Goal: Download file/media

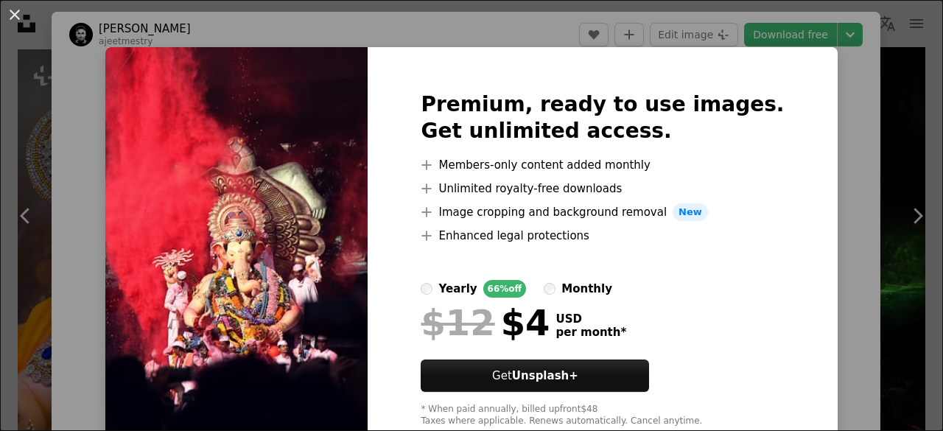
scroll to position [60, 0]
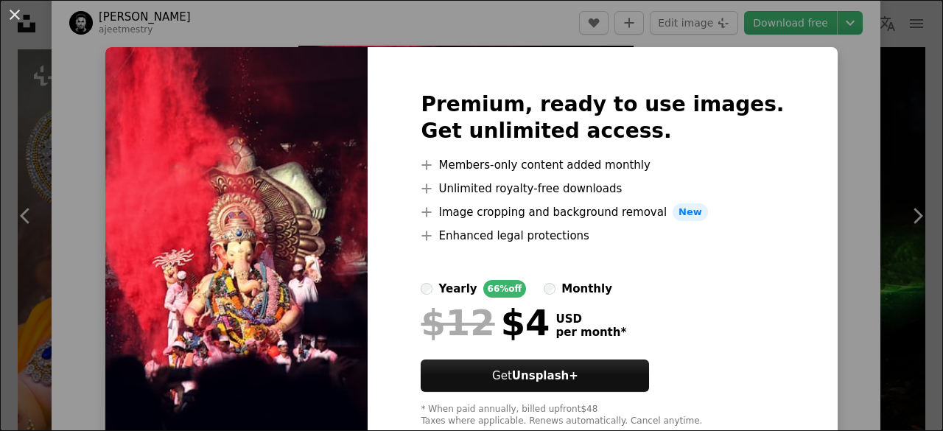
click at [319, 88] on img at bounding box center [236, 259] width 262 height 424
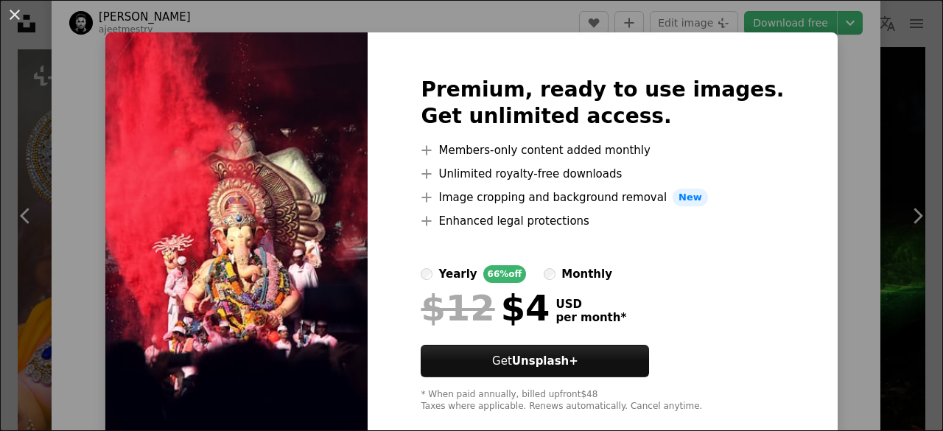
scroll to position [0, 0]
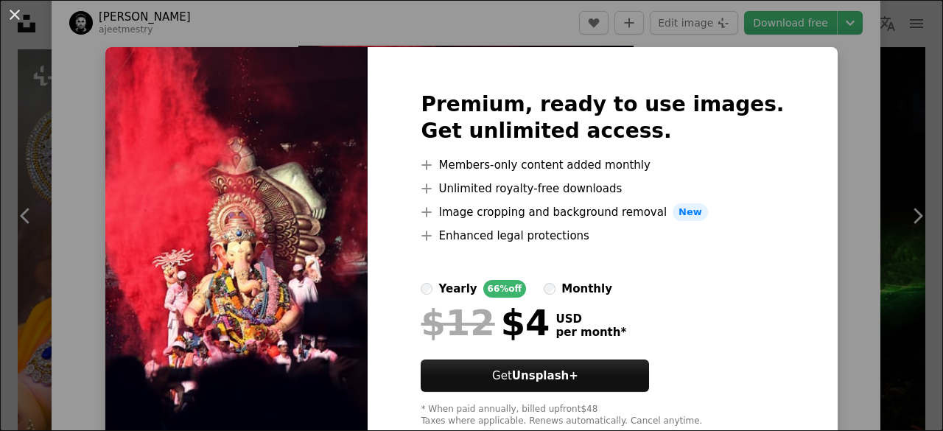
click at [854, 104] on div "An X shape Premium, ready to use images. Get unlimited access. A plus sign Memb…" at bounding box center [471, 215] width 943 height 431
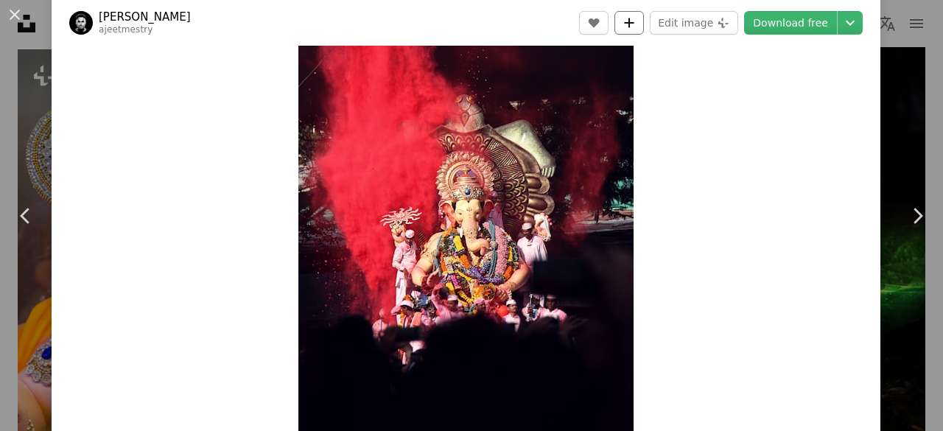
click at [625, 27] on icon "A plus sign" at bounding box center [629, 23] width 12 height 12
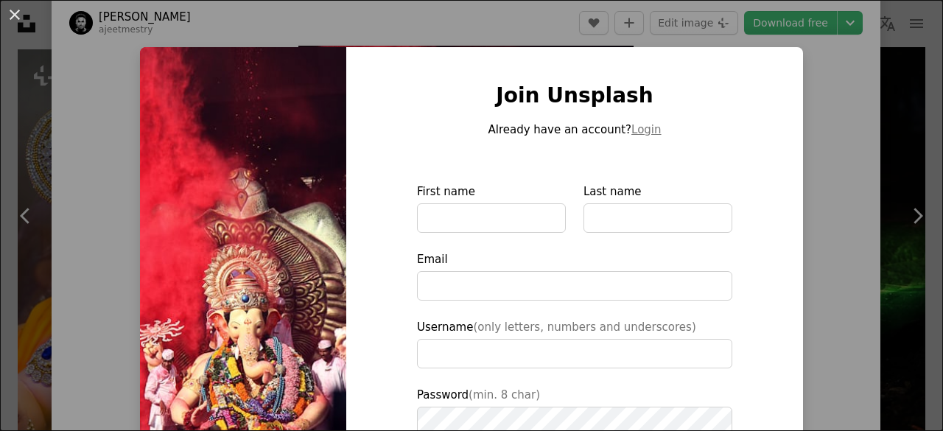
click at [377, 102] on div "Join Unsplash Already have an account? Login First name Last name Email Usernam…" at bounding box center [574, 333] width 457 height 572
click at [242, 77] on img at bounding box center [243, 333] width 206 height 572
click at [810, 101] on div "An X shape Join Unsplash Already have an account? Login First name Last name Em…" at bounding box center [471, 215] width 943 height 431
